Goal: Answer question/provide support: Share knowledge or assist other users

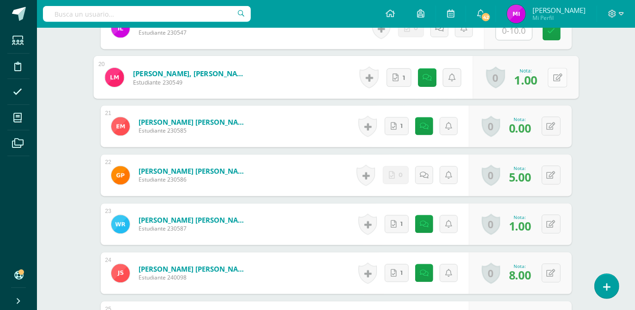
click at [556, 77] on icon at bounding box center [557, 77] width 9 height 8
type input "9"
type input "10"
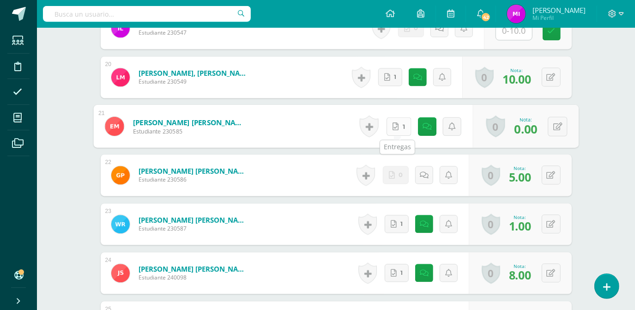
click at [399, 129] on link "1" at bounding box center [398, 126] width 25 height 18
click at [559, 126] on icon at bounding box center [557, 126] width 9 height 8
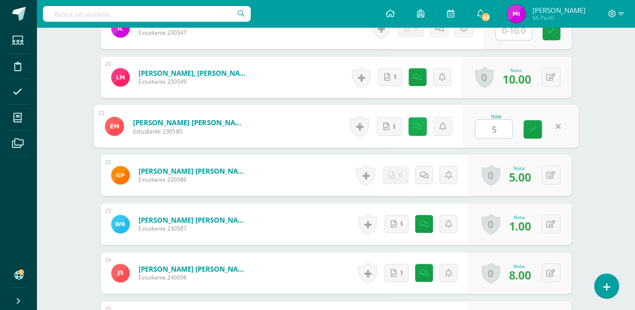
type input "5"
click at [416, 127] on icon at bounding box center [417, 126] width 9 height 8
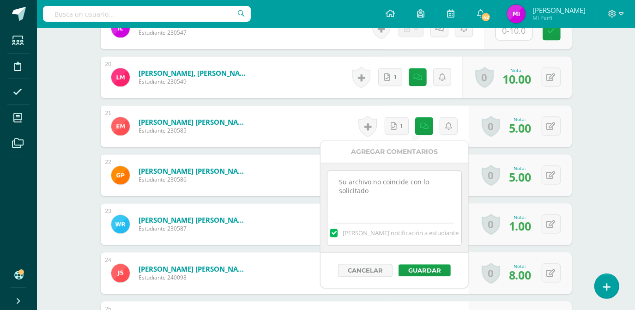
click at [396, 193] on textarea "Su archivo no coincide con lo solicitado" at bounding box center [393, 193] width 133 height 46
type textarea "Su archivo no coincide con lo solicitado El calculo de MPNC solo hay respuestas…"
click at [416, 268] on button "Guardar" at bounding box center [424, 270] width 52 height 12
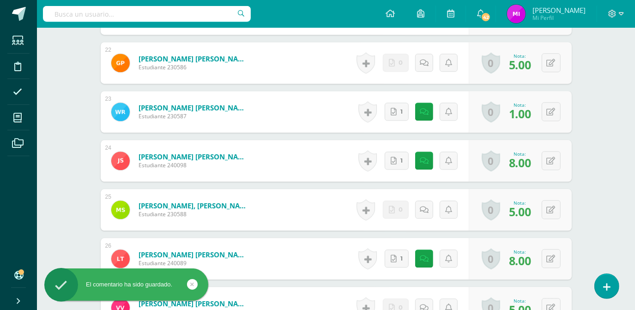
scroll to position [1381, 0]
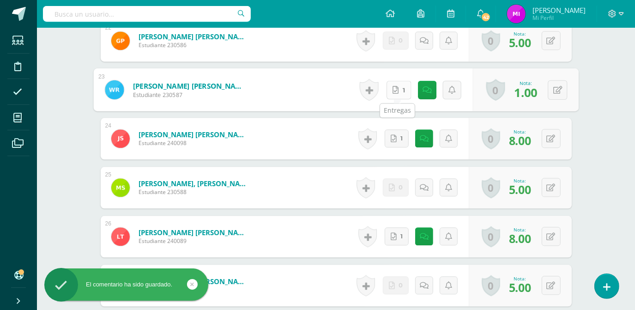
click at [395, 91] on icon at bounding box center [395, 89] width 6 height 8
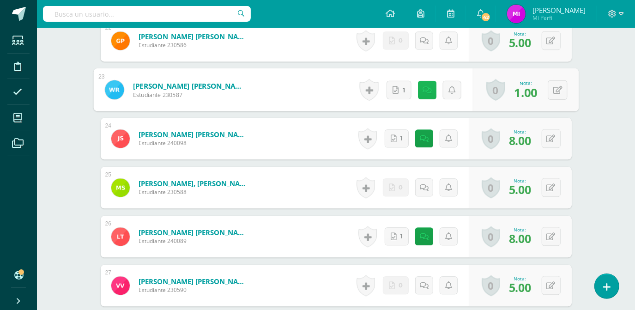
click at [430, 95] on link at bounding box center [426, 89] width 18 height 18
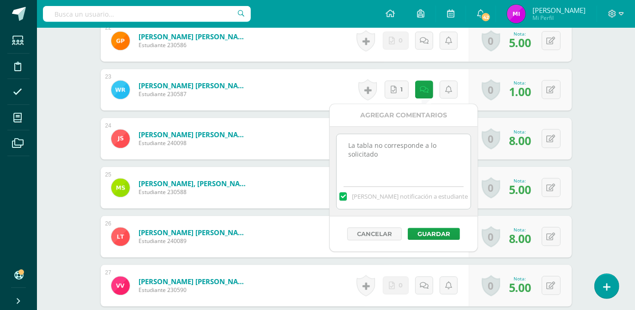
click at [368, 167] on textarea "La tabla no corresponde a lo solicitado" at bounding box center [403, 157] width 133 height 46
type textarea "La tabla no corresponde a lo solicitado. Los datos de MPNC solo coloco respuest…"
click at [426, 228] on button "Guardar" at bounding box center [434, 234] width 52 height 12
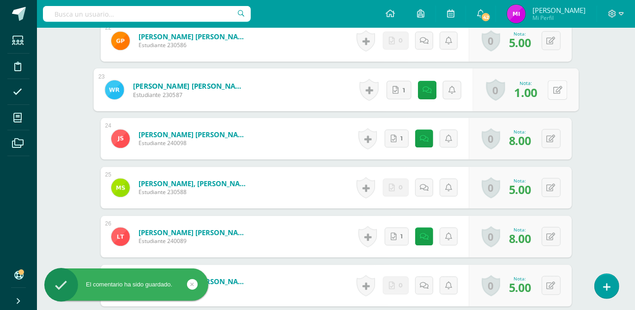
click at [556, 96] on button at bounding box center [557, 89] width 19 height 19
type input "5"
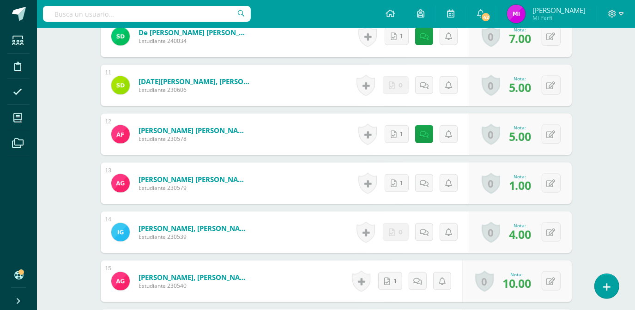
scroll to position [797, 0]
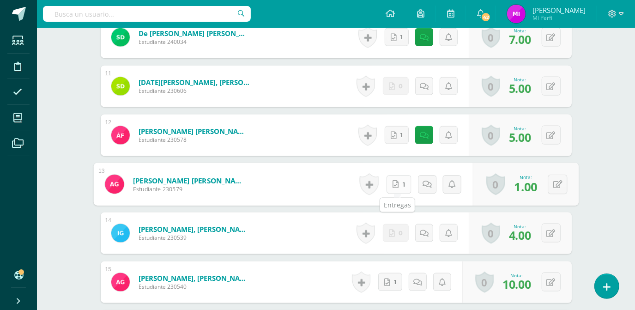
click at [400, 187] on link "1" at bounding box center [398, 184] width 25 height 18
click at [553, 190] on button at bounding box center [557, 184] width 19 height 19
type input "5"
click at [424, 187] on link at bounding box center [417, 184] width 18 height 18
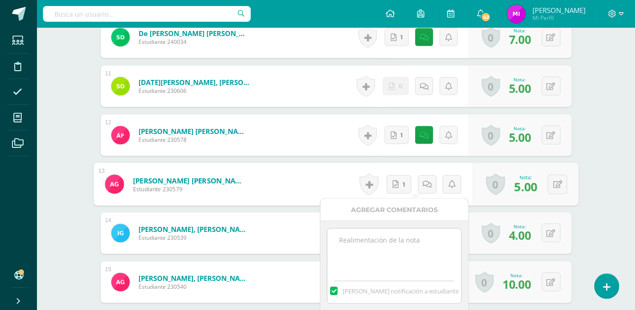
click at [388, 243] on textarea at bounding box center [393, 252] width 133 height 46
type textarea "Solo hay respuestas, no procedimientos."
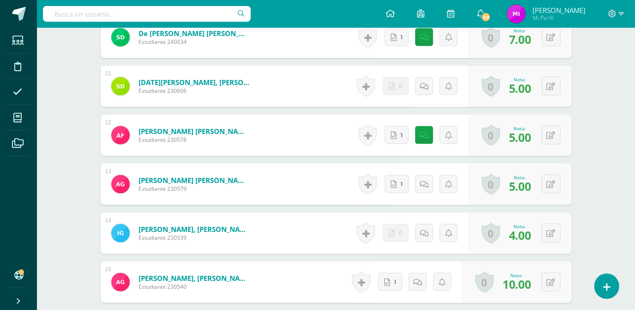
drag, startPoint x: 632, startPoint y: 176, endPoint x: 635, endPoint y: 183, distance: 7.8
click at [634, 183] on html "El comentario ha sido guardado. El comentario ha sido guardado. Estudiantes Dis…" at bounding box center [317, 99] width 635 height 1793
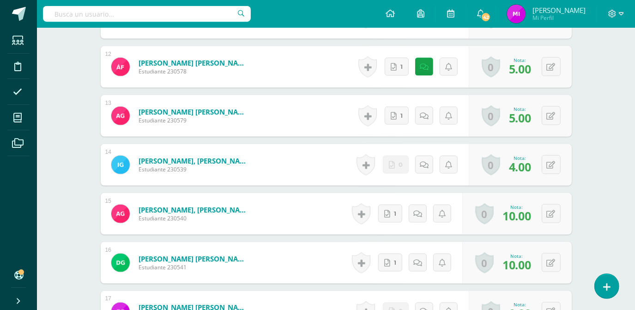
scroll to position [872, 0]
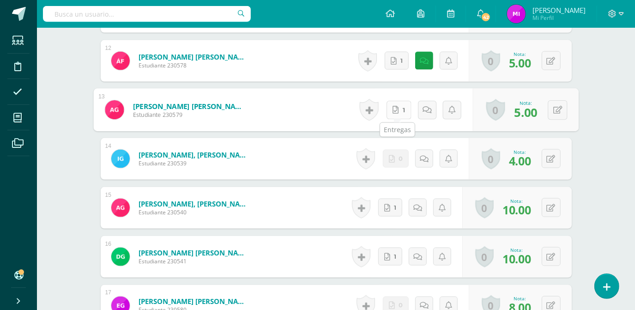
click at [402, 111] on span "1" at bounding box center [403, 110] width 2 height 18
click at [422, 107] on icon at bounding box center [426, 110] width 9 height 8
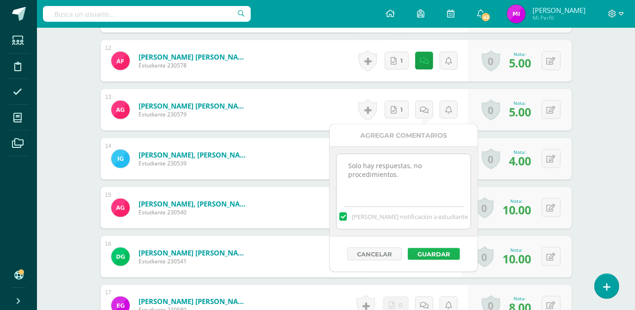
click at [434, 249] on button "Guardar" at bounding box center [434, 254] width 52 height 12
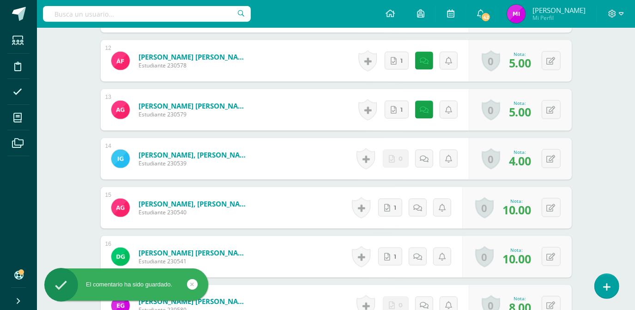
click at [610, 151] on div "Estadística descriptiva [PERSON_NAME]. Progra "Progra B" Herramientas Detalle d…" at bounding box center [336, 39] width 598 height 1766
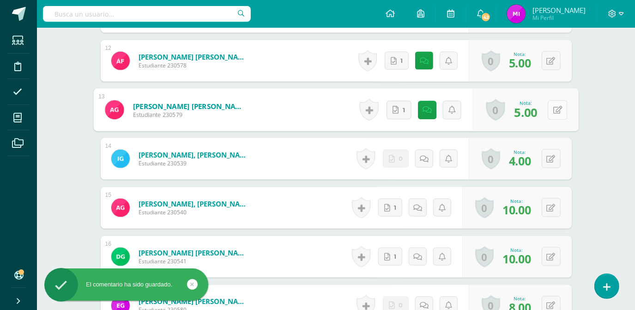
click at [551, 112] on button at bounding box center [557, 109] width 19 height 19
type input "3"
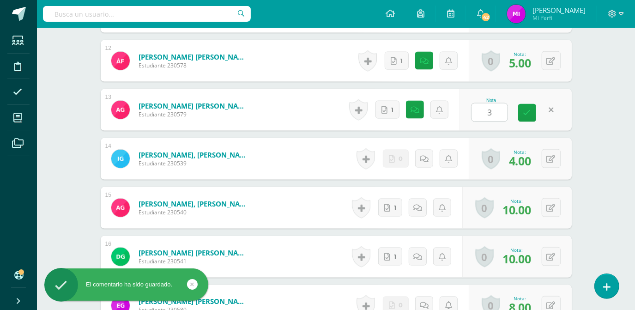
click at [604, 157] on div "Estadística descriptiva [PERSON_NAME]. Progra "Progra B" Herramientas Detalle d…" at bounding box center [336, 39] width 598 height 1766
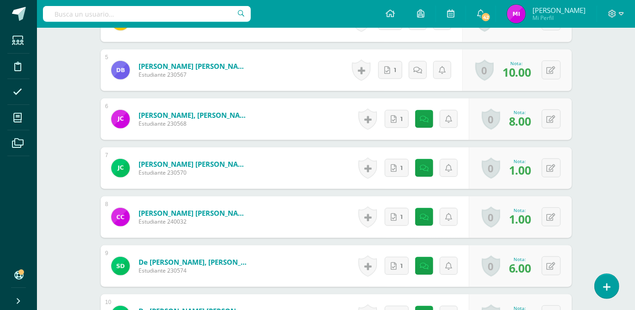
scroll to position [519, 0]
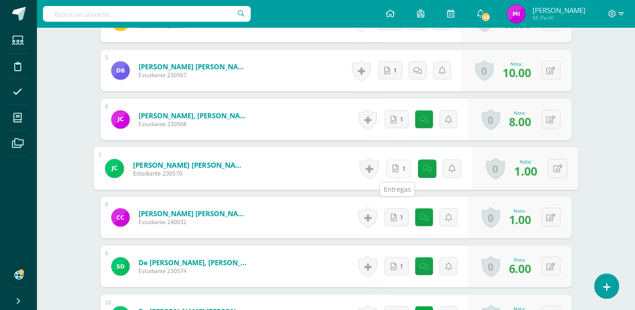
click at [398, 167] on link "1" at bounding box center [398, 168] width 25 height 18
click at [554, 172] on icon at bounding box center [557, 168] width 9 height 8
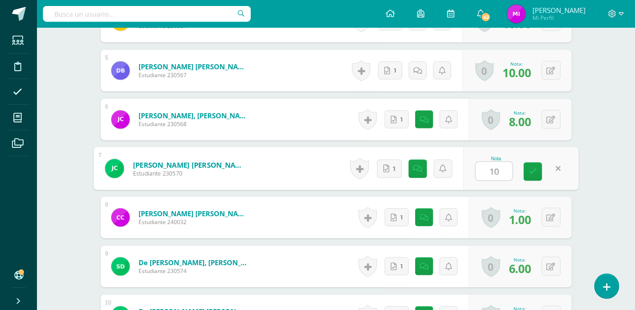
type input "10"
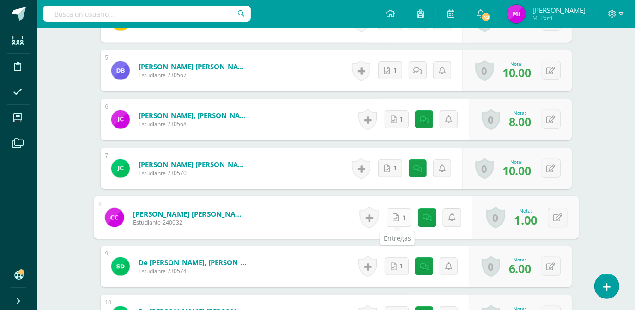
click at [393, 217] on icon at bounding box center [395, 217] width 6 height 8
click at [555, 216] on icon at bounding box center [557, 217] width 9 height 8
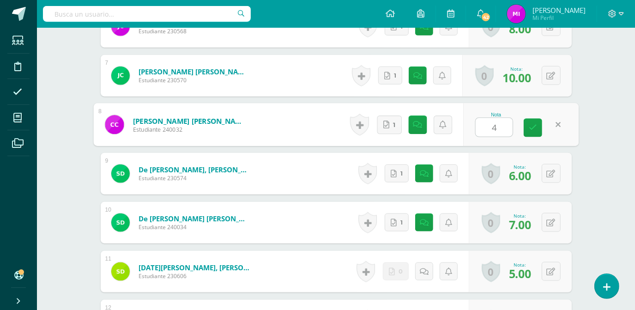
scroll to position [627, 0]
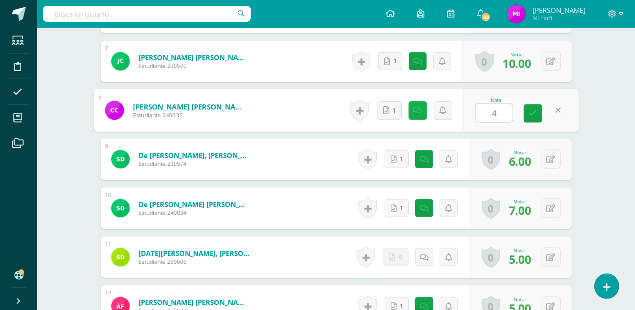
type input "4"
click at [420, 113] on icon at bounding box center [417, 110] width 9 height 8
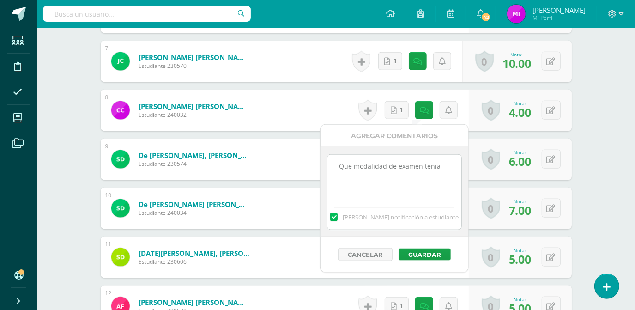
click at [444, 169] on textarea "Que modalidad de examen tenía" at bounding box center [393, 178] width 133 height 46
type textarea "Q"
type textarea "La mediana esta incorrecta, los Lri de MPNC no coinciden con las posiciones"
click at [429, 250] on button "Guardar" at bounding box center [424, 254] width 52 height 12
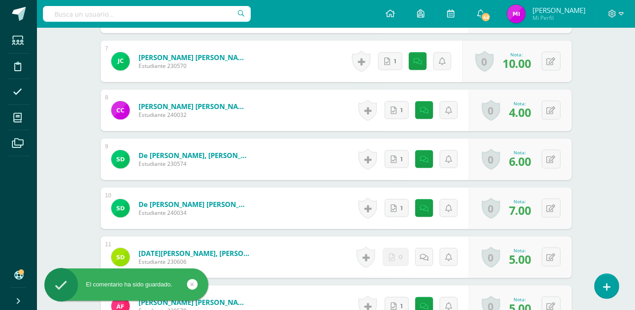
click at [618, 193] on div "Estadística descriptiva [PERSON_NAME]. Progra "Progra B" Herramientas Detalle d…" at bounding box center [336, 284] width 598 height 1766
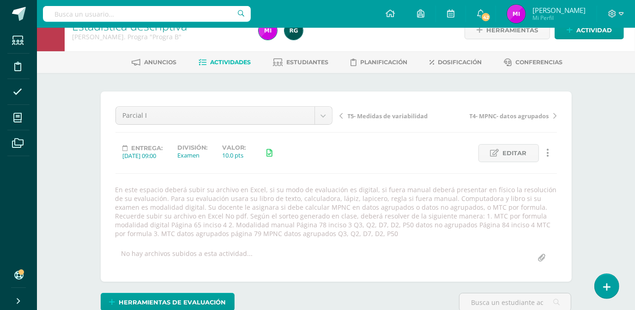
scroll to position [0, 0]
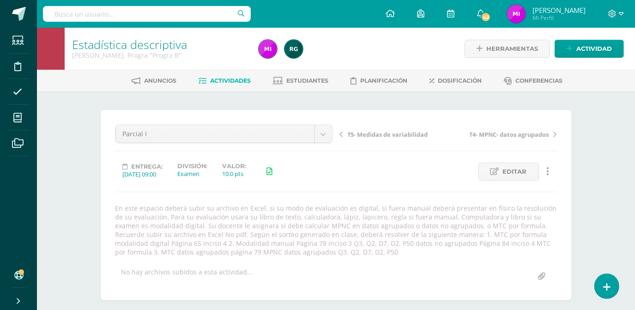
click at [228, 81] on span "Actividades" at bounding box center [230, 80] width 41 height 7
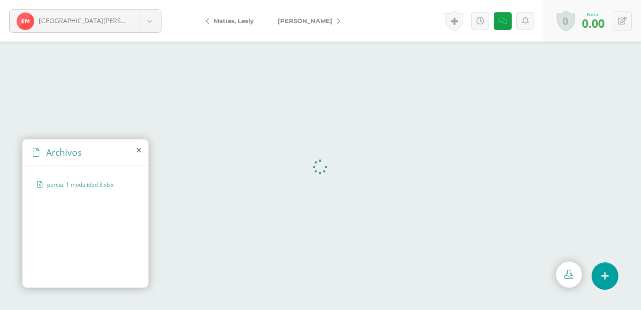
click at [138, 149] on icon at bounding box center [139, 149] width 5 height 7
click at [139, 151] on icon at bounding box center [139, 149] width 5 height 7
click at [139, 148] on icon at bounding box center [139, 149] width 5 height 7
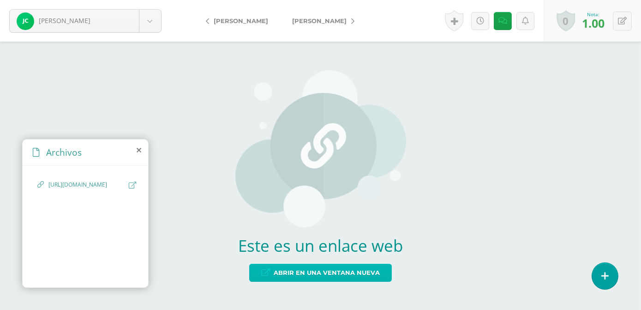
click at [292, 265] on span "Abrir en una ventana nueva" at bounding box center [327, 272] width 106 height 17
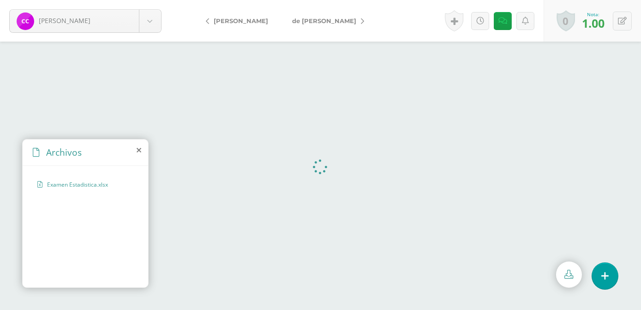
click at [139, 150] on icon at bounding box center [139, 149] width 5 height 7
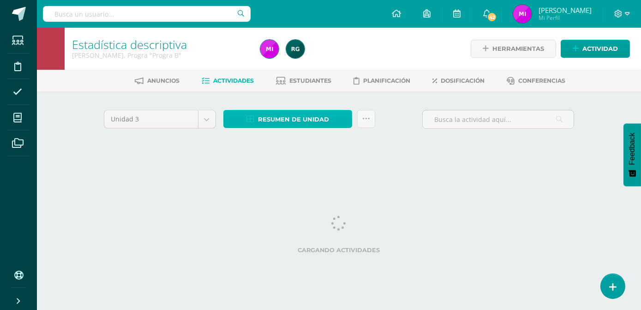
click at [282, 120] on span "Resumen de unidad" at bounding box center [293, 119] width 71 height 17
click at [285, 117] on span "Resumen de unidad" at bounding box center [293, 119] width 71 height 17
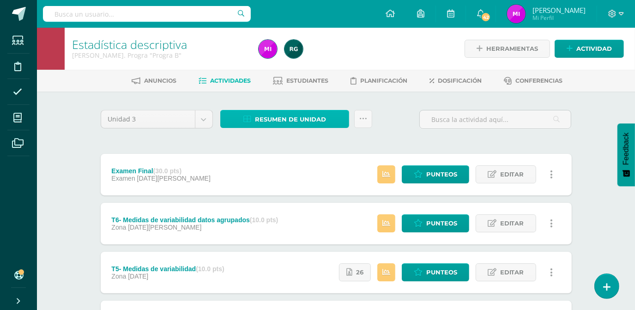
click at [289, 120] on span "Resumen de unidad" at bounding box center [290, 119] width 71 height 17
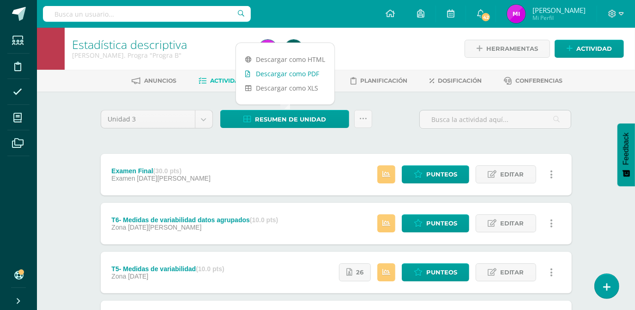
click at [277, 75] on link "Descargar como PDF" at bounding box center [285, 73] width 98 height 14
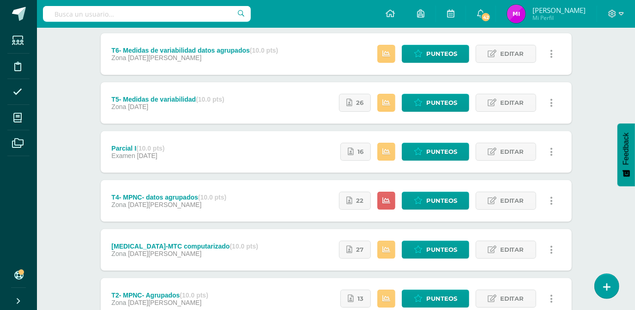
scroll to position [180, 0]
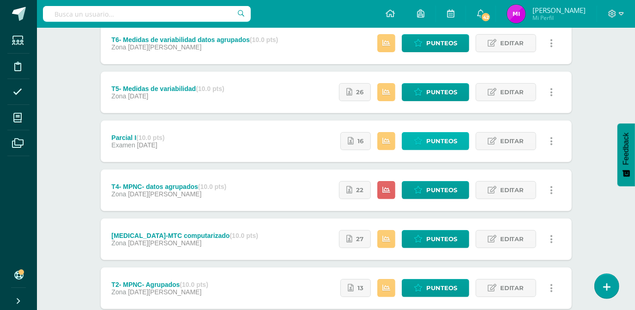
click at [449, 140] on span "Punteos" at bounding box center [441, 141] width 31 height 17
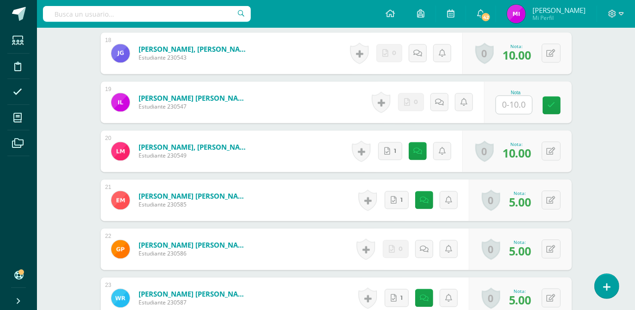
scroll to position [1175, 0]
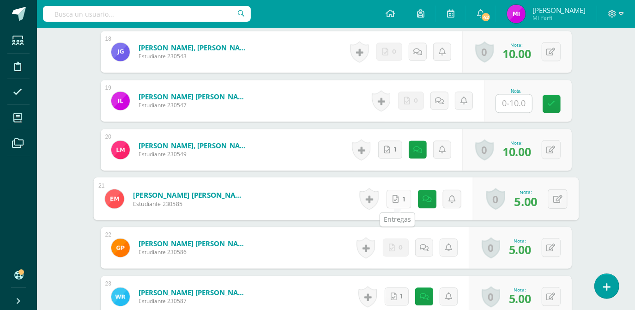
click at [394, 199] on icon at bounding box center [395, 198] width 6 height 8
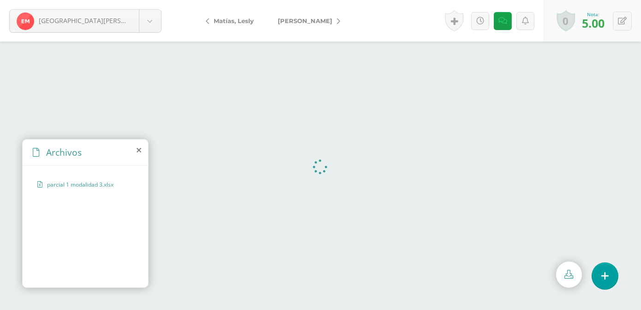
click at [137, 152] on icon at bounding box center [139, 149] width 5 height 7
